Goal: Find specific page/section: Find specific page/section

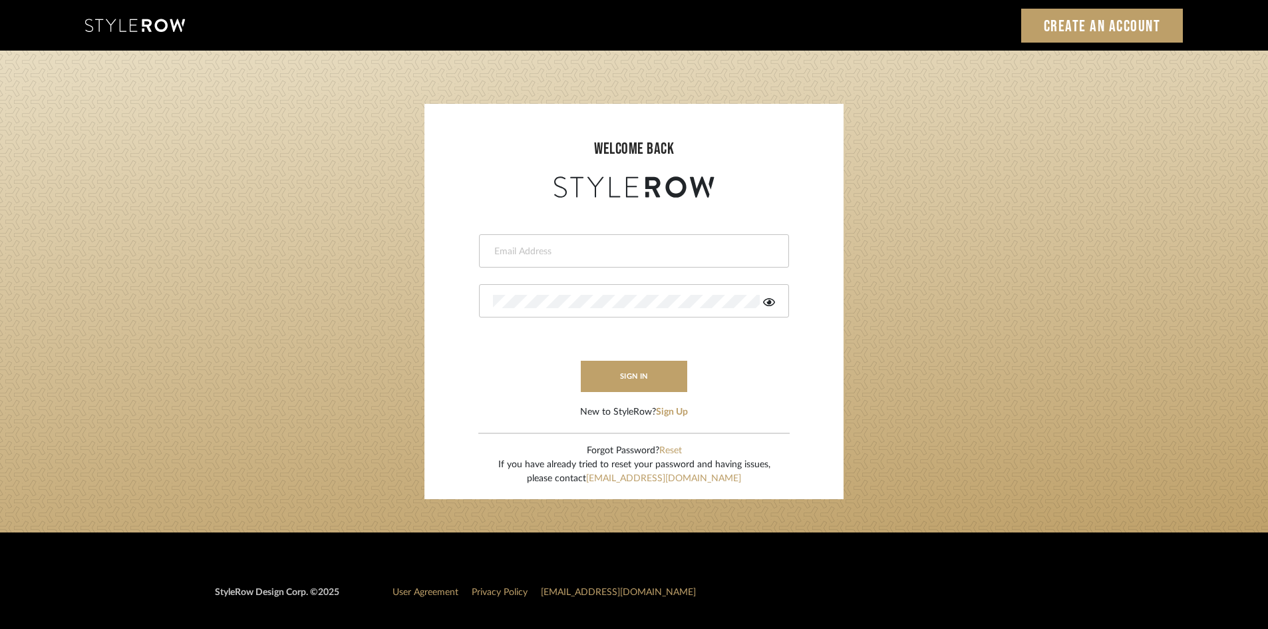
type input "[EMAIL_ADDRESS][DOMAIN_NAME]"
click at [624, 370] on button "sign in" at bounding box center [634, 376] width 106 height 31
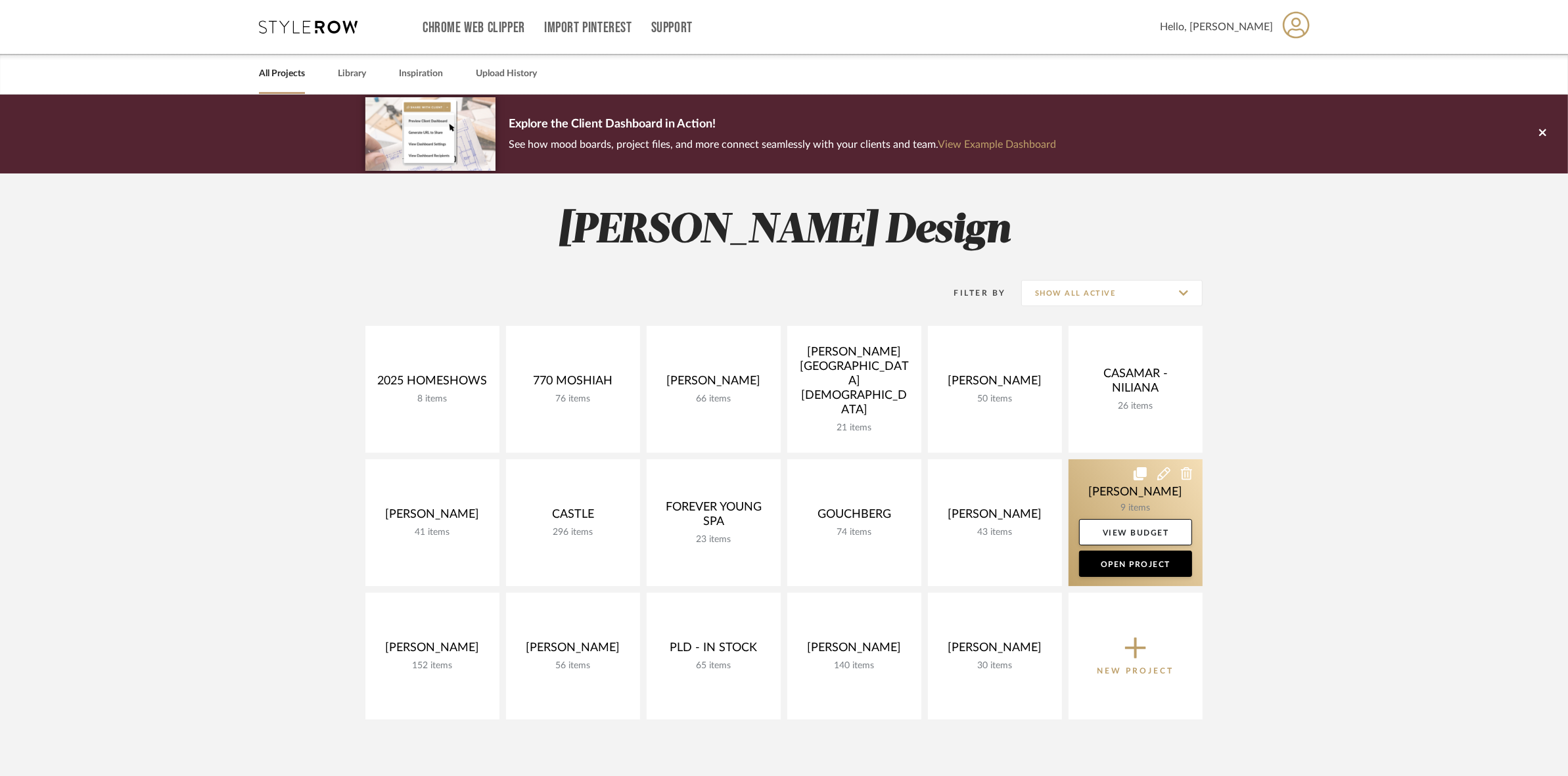
click at [1137, 505] on link at bounding box center [1136, 522] width 134 height 126
